Goal: Navigation & Orientation: Find specific page/section

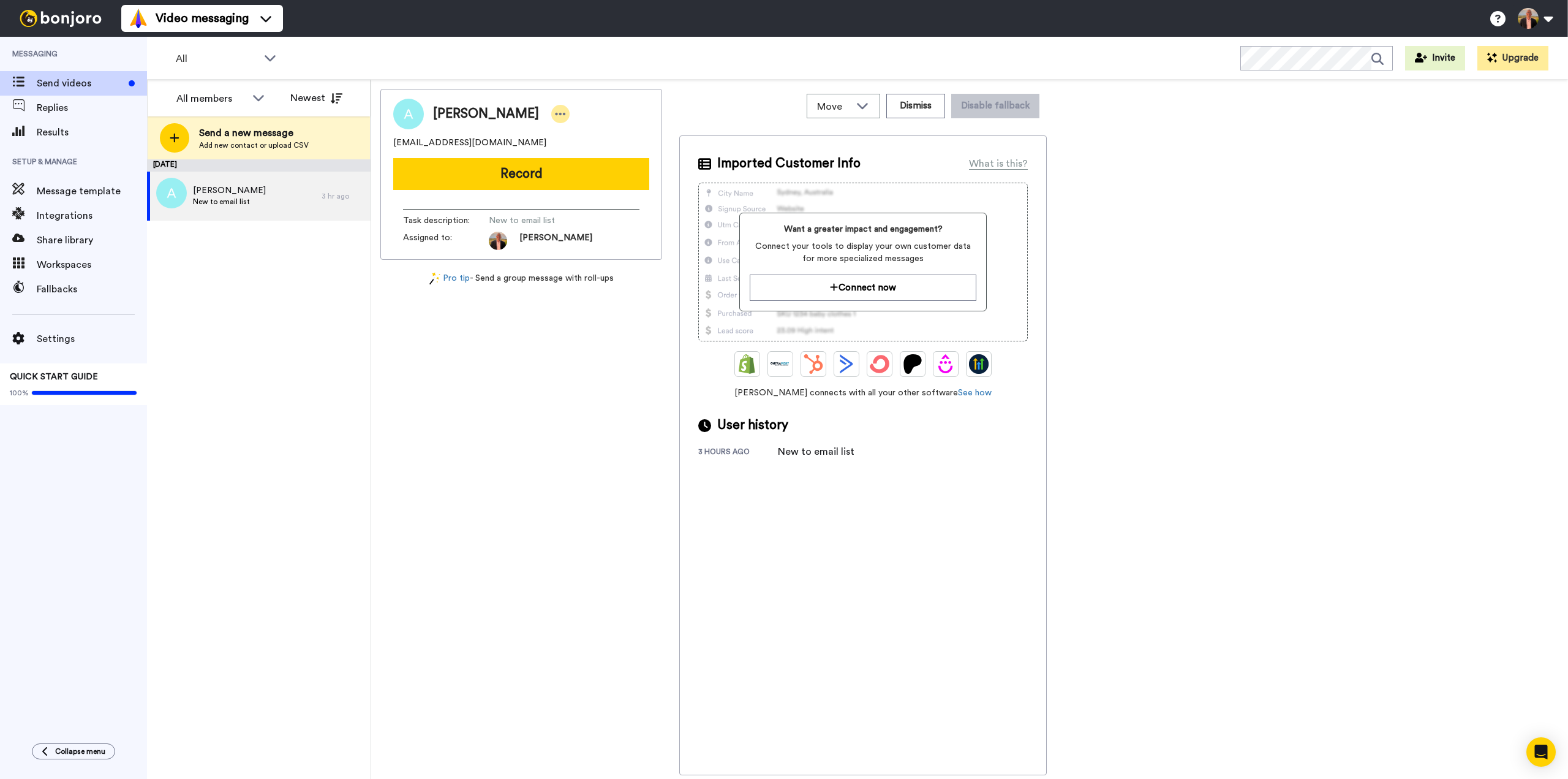
click at [555, 113] on icon at bounding box center [560, 113] width 11 height 12
click at [524, 187] on li "Dismiss" at bounding box center [528, 186] width 89 height 17
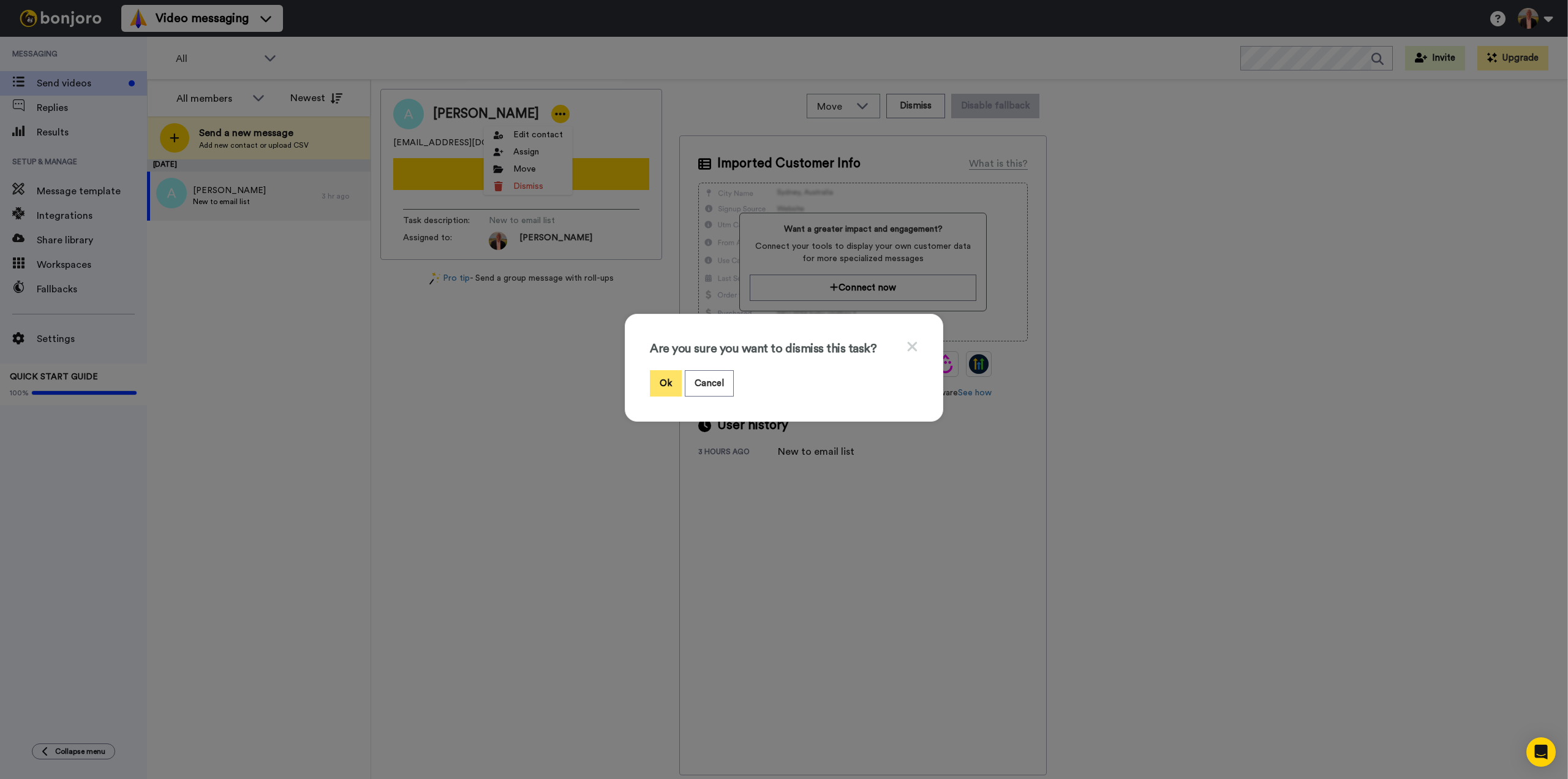
click at [663, 380] on button "Ok" at bounding box center [665, 383] width 32 height 27
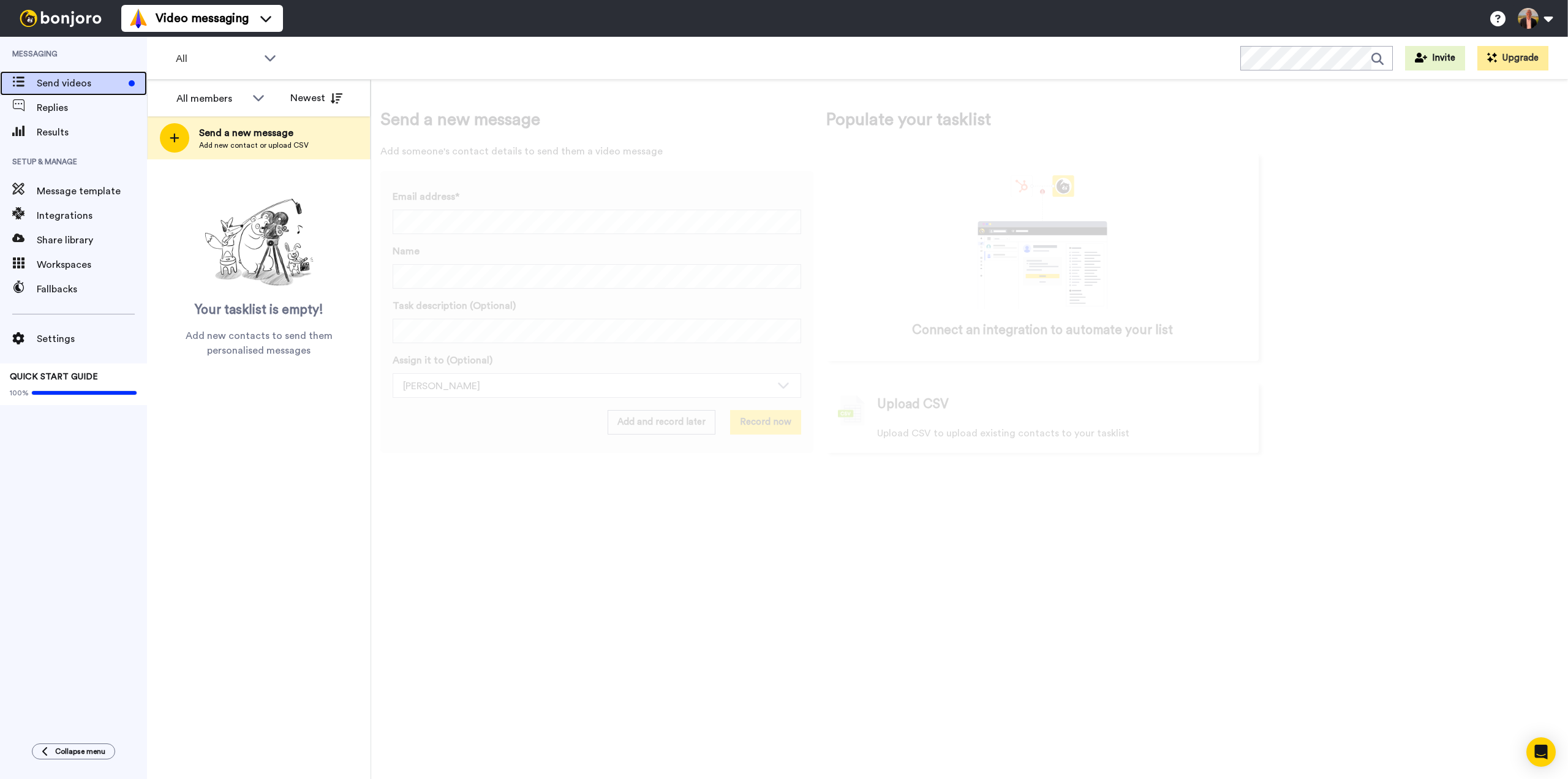
click at [68, 79] on span "Send videos" at bounding box center [80, 83] width 87 height 15
